Goal: Task Accomplishment & Management: Complete application form

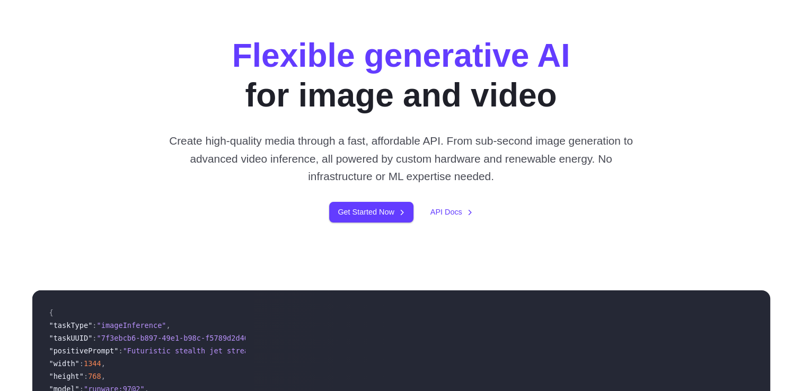
scroll to position [53, 0]
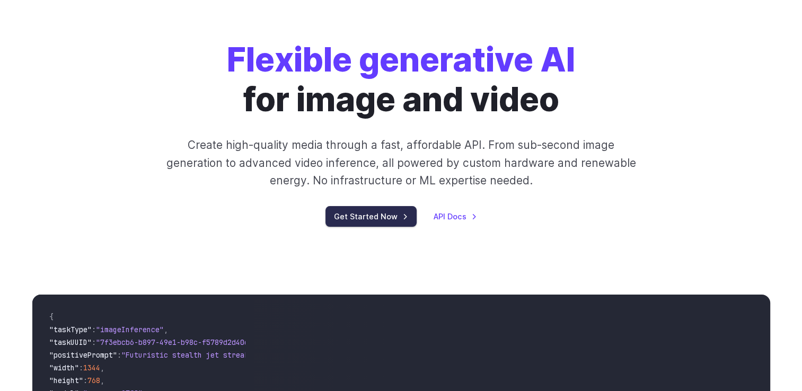
click at [365, 216] on link "Get Started Now" at bounding box center [370, 216] width 91 height 21
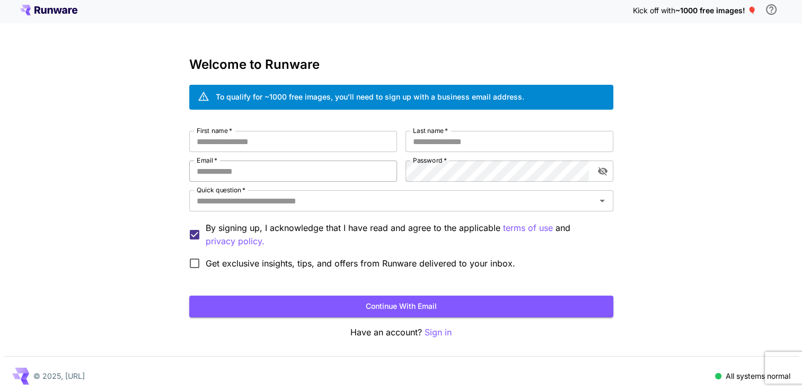
scroll to position [7, 0]
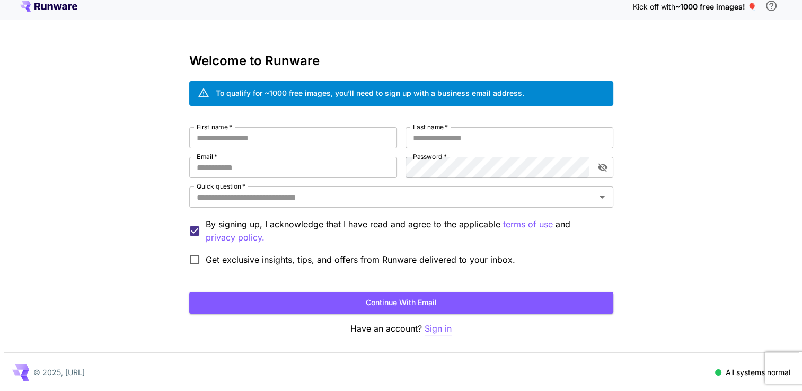
click at [434, 323] on p "Sign in" at bounding box center [437, 328] width 27 height 13
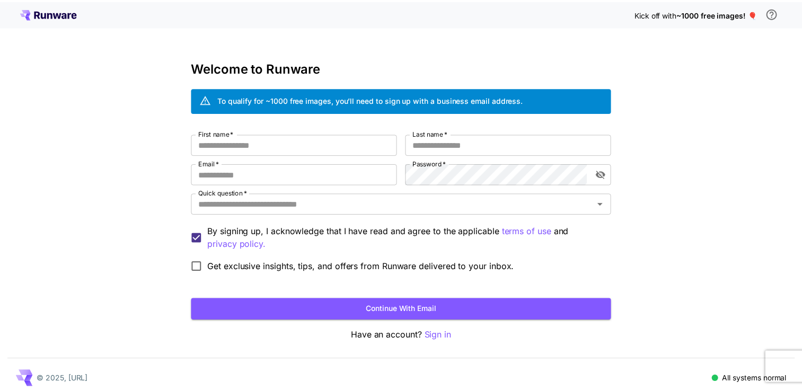
scroll to position [7, 0]
